Goal: Task Accomplishment & Management: Manage account settings

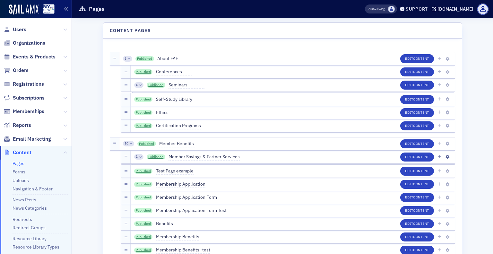
drag, startPoint x: 220, startPoint y: 161, endPoint x: 226, endPoint y: 161, distance: 5.5
click at [227, 162] on div "1 Published Member Savings & Partner Services Edit Content" at bounding box center [293, 157] width 324 height 13
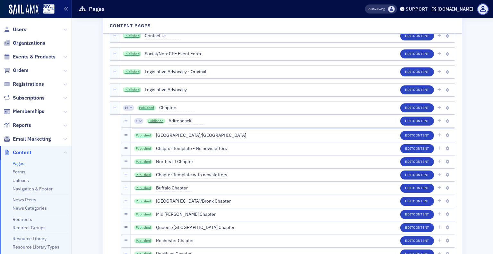
scroll to position [417, 0]
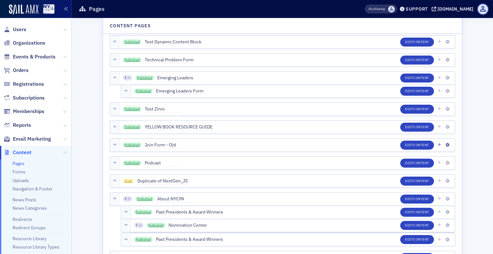
scroll to position [804, 0]
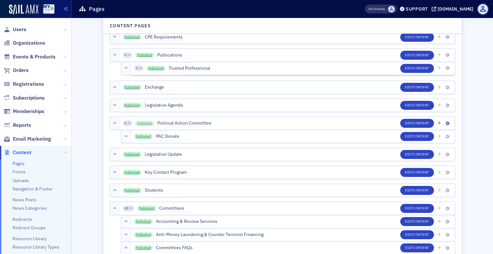
click at [139, 121] on link "Published" at bounding box center [144, 123] width 19 height 5
click at [138, 135] on link "Published" at bounding box center [143, 136] width 19 height 5
click at [445, 125] on icon "button" at bounding box center [447, 124] width 4 height 4
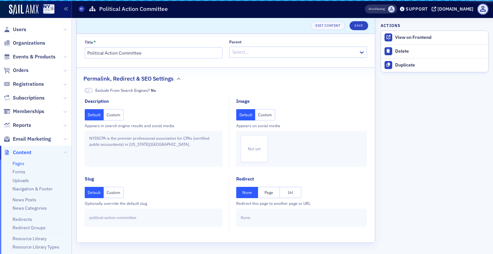
scroll to position [49, 0]
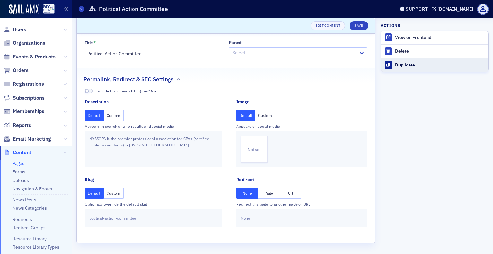
click at [405, 65] on div "Duplicate" at bounding box center [440, 65] width 90 height 6
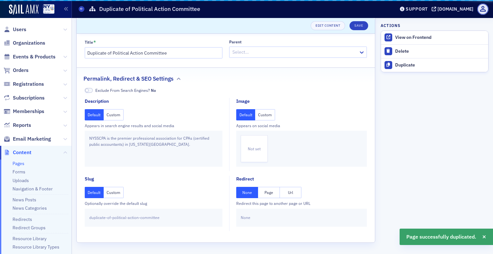
scroll to position [42, 0]
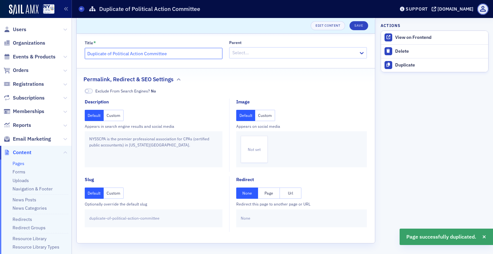
drag, startPoint x: 112, startPoint y: 53, endPoint x: 67, endPoint y: 53, distance: 45.3
click at [68, 53] on div "Users Organizations Events & Products Orders Registrations Subscriptions Member…" at bounding box center [246, 127] width 493 height 254
click at [149, 57] on input "Political Action Committee" at bounding box center [154, 53] width 138 height 11
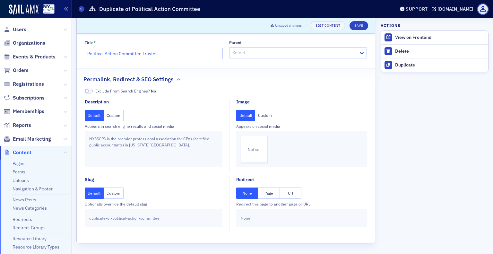
type input "Political Action Committee Trustes"
click at [125, 219] on span "duplicate-of-political-action-committee" at bounding box center [124, 218] width 70 height 6
click at [112, 195] on button "Custom" at bounding box center [114, 192] width 20 height 11
drag, startPoint x: 115, startPoint y: 217, endPoint x: 74, endPoint y: 217, distance: 40.4
click at [75, 216] on div "Scroll to Unsaved changes Edit Content Save Page Draft Page Excluded From Site …" at bounding box center [282, 115] width 421 height 279
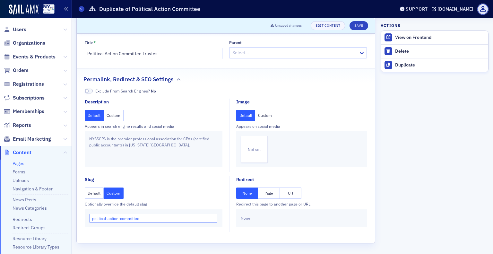
click at [150, 220] on input "political-action-committee" at bounding box center [154, 218] width 128 height 9
type input "political-action-committee-trustees"
click at [392, 150] on aside "Actions View on Frontend Delete Duplicate" at bounding box center [435, 115] width 108 height 279
click at [355, 24] on button "Save" at bounding box center [358, 25] width 18 height 9
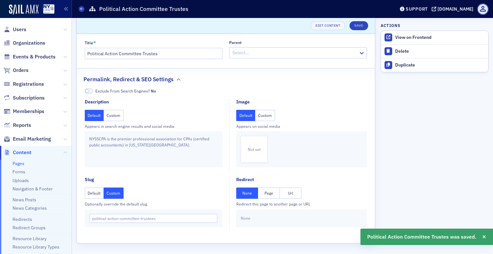
click at [285, 49] on div at bounding box center [295, 53] width 126 height 8
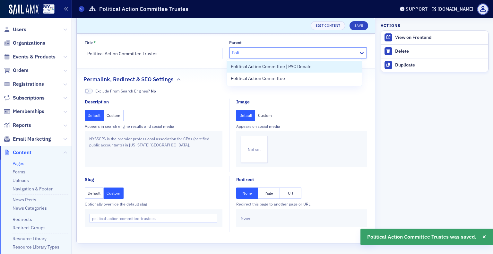
type input "Polit"
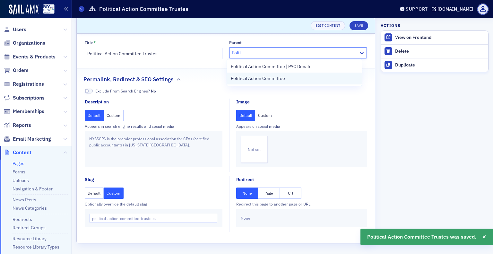
click at [268, 76] on span "Political Action Committee" at bounding box center [258, 78] width 54 height 7
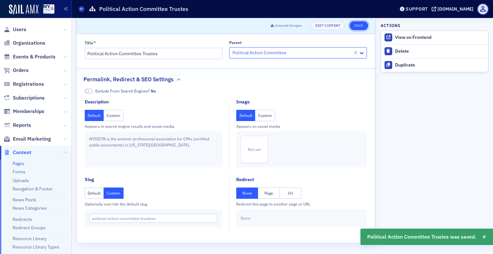
click at [353, 27] on button "Save" at bounding box center [358, 25] width 18 height 9
click at [83, 8] on icon at bounding box center [81, 8] width 3 height 3
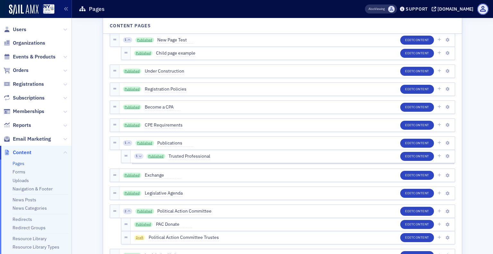
scroll to position [845, 0]
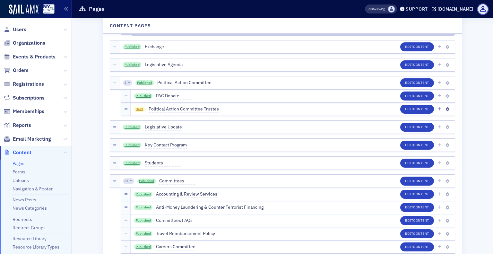
click at [182, 107] on span "Political Action Committee Trustes" at bounding box center [184, 109] width 70 height 7
click at [182, 107] on input "Political Action Committee Trustes" at bounding box center [179, 109] width 60 height 9
click at [194, 108] on input "Political Action Committee Trustes" at bounding box center [179, 109] width 60 height 9
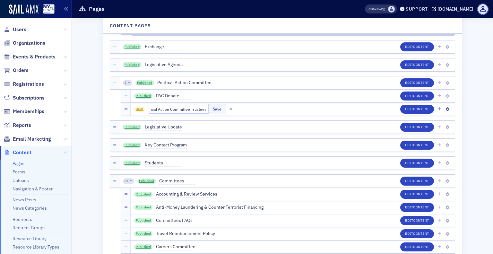
type input "Political Action Committee Trustees"
click at [249, 111] on div "Draft Political Action Committee Trustees Save Edit Content" at bounding box center [293, 109] width 324 height 13
click at [138, 109] on span "Draft" at bounding box center [139, 109] width 11 height 5
click at [208, 110] on button "Save" at bounding box center [217, 109] width 18 height 10
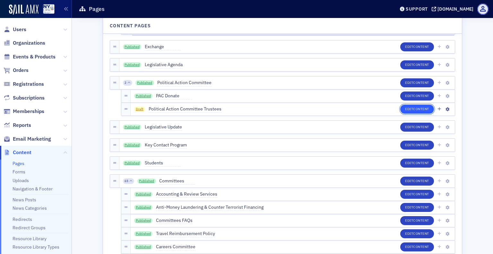
click at [407, 105] on button "Edit Content" at bounding box center [417, 109] width 34 height 9
click at [445, 110] on icon "button" at bounding box center [447, 110] width 4 height 4
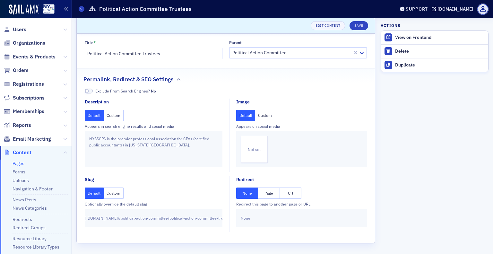
scroll to position [0, 59]
click at [353, 28] on button "Save" at bounding box center [358, 25] width 18 height 9
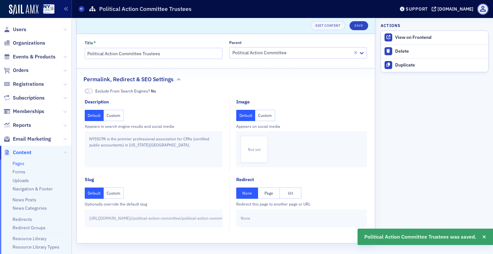
click at [84, 9] on div "Pages Political Action Committee Trustees" at bounding box center [232, 9] width 306 height 12
click at [81, 9] on icon at bounding box center [81, 8] width 3 height 3
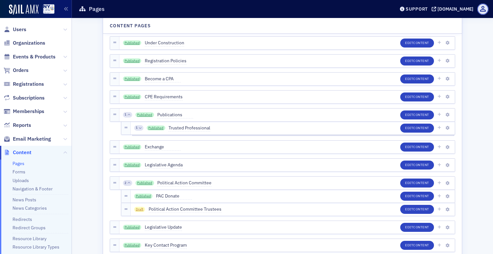
scroll to position [813, 0]
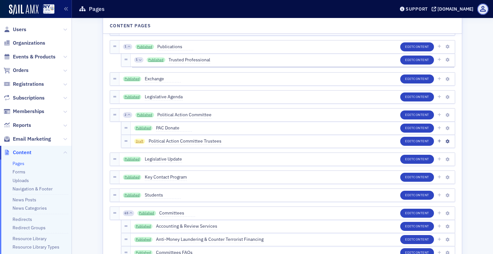
click at [137, 141] on span "Draft" at bounding box center [139, 141] width 11 height 5
click at [154, 139] on span "Political Action Committee Trustees" at bounding box center [185, 141] width 73 height 7
click at [208, 139] on button "Save" at bounding box center [217, 141] width 18 height 10
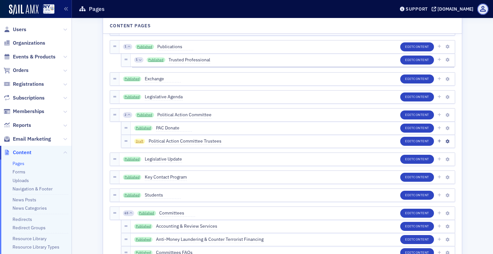
click at [140, 141] on span "Draft" at bounding box center [139, 141] width 11 height 5
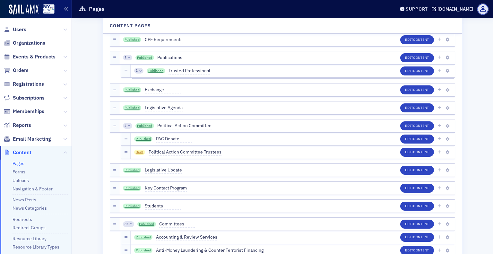
scroll to position [802, 0]
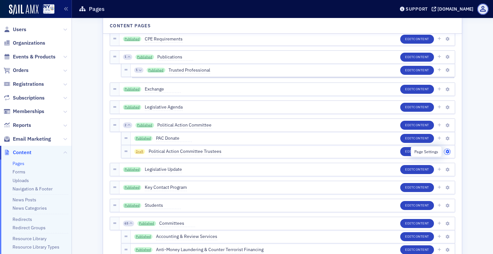
click at [446, 151] on icon "button" at bounding box center [447, 152] width 4 height 4
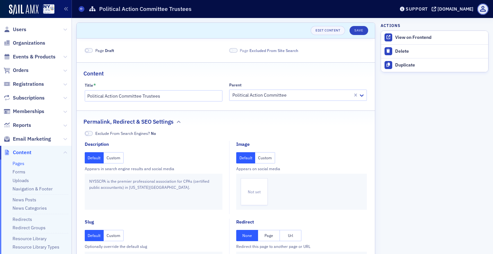
click at [90, 48] on span at bounding box center [89, 50] width 8 height 5
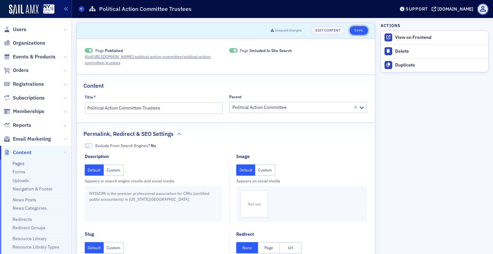
click at [353, 29] on button "Save" at bounding box center [358, 30] width 18 height 9
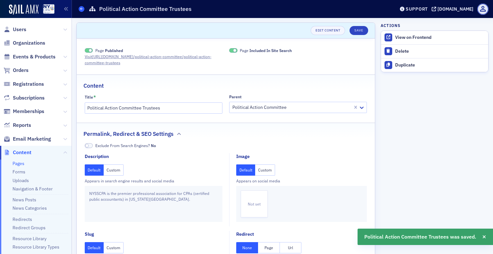
click at [80, 6] on span at bounding box center [82, 9] width 6 height 6
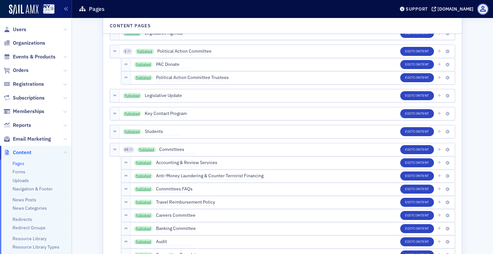
scroll to position [867, 0]
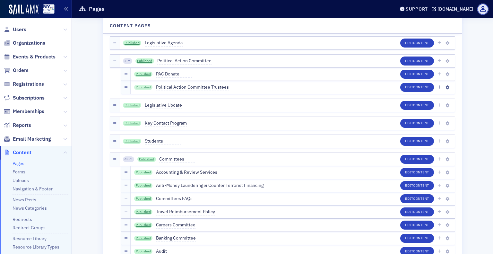
click at [141, 85] on link "Published" at bounding box center [143, 87] width 19 height 5
drag, startPoint x: 338, startPoint y: -3, endPoint x: 346, endPoint y: -18, distance: 17.2
click at [346, 0] on html "Users Organizations Events & Products Orders Registrations Subscriptions Member…" at bounding box center [246, 127] width 493 height 254
